Goal: Register for event/course

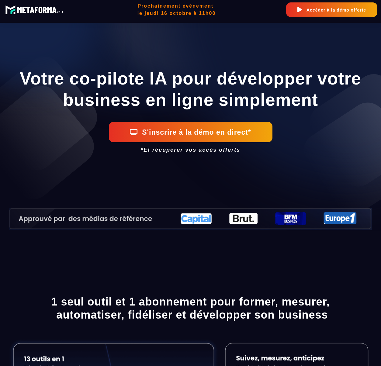
click at [178, 93] on h1 "Votre co-pilote IA pour développer votre business en ligne simplement" at bounding box center [190, 89] width 363 height 49
